Goal: Browse casually

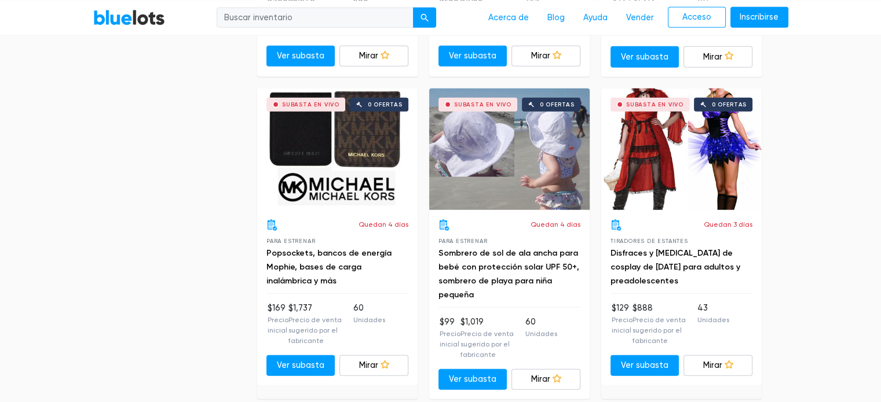
scroll to position [2856, 0]
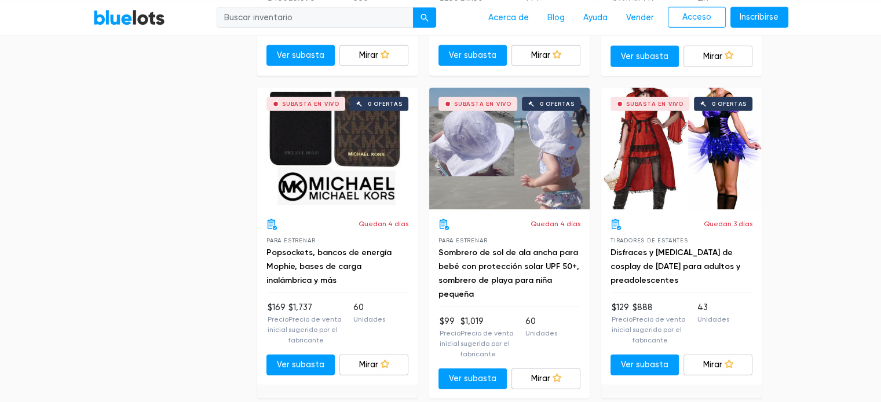
click at [364, 178] on div "Subasta en vivo 0 ofertas" at bounding box center [337, 149] width 160 height 122
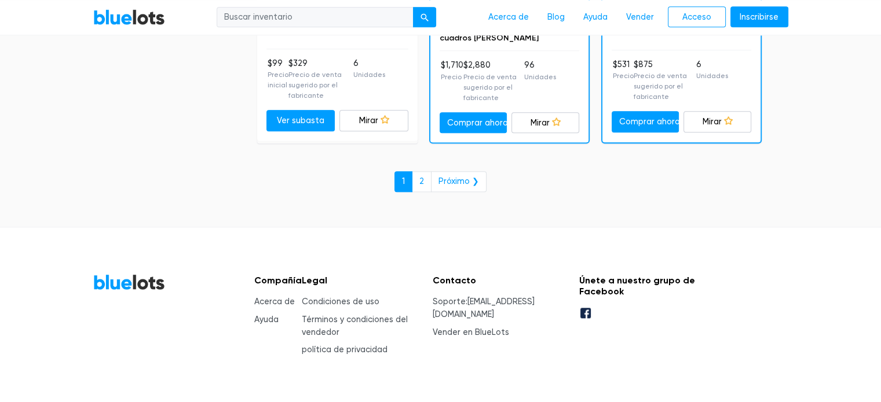
scroll to position [5604, 0]
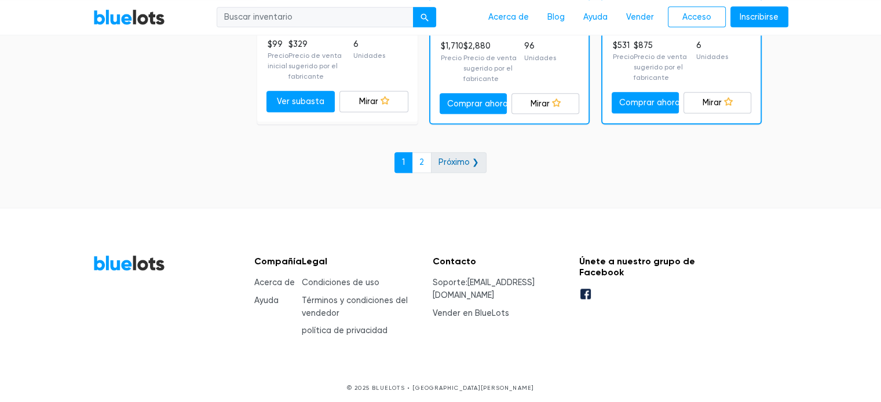
click at [437, 160] on link "Próximo ❯" at bounding box center [459, 162] width 56 height 21
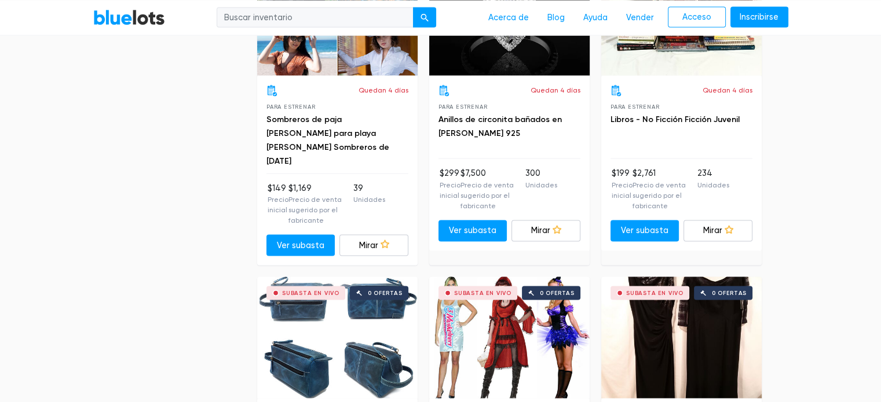
scroll to position [2432, 0]
